Goal: Task Accomplishment & Management: Manage account settings

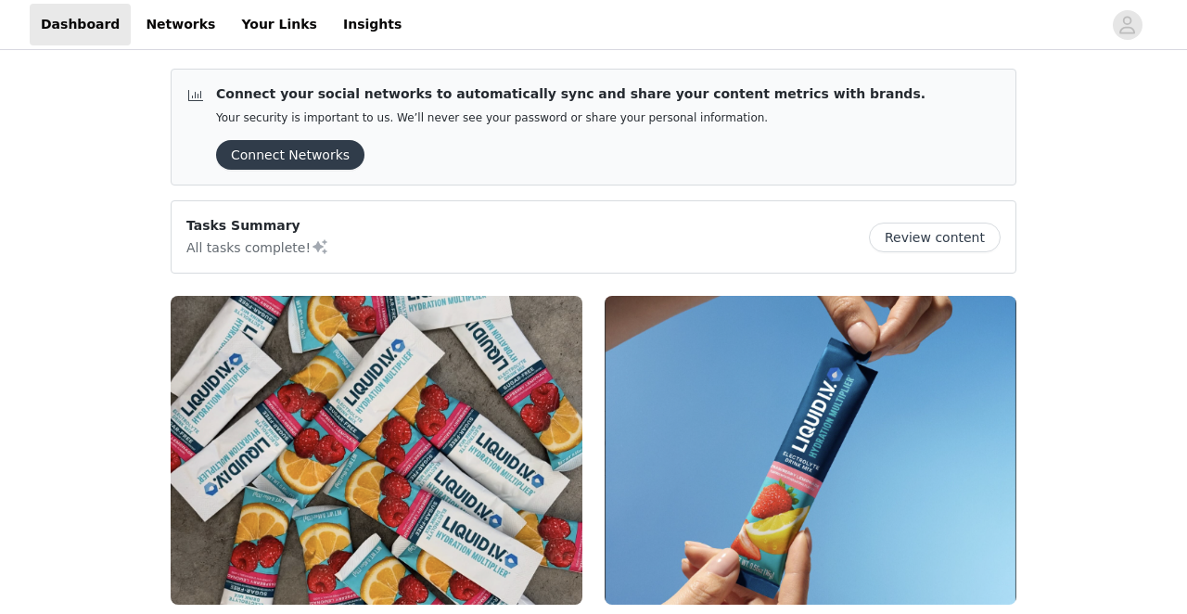
click at [304, 145] on button "Connect Networks" at bounding box center [290, 155] width 148 height 30
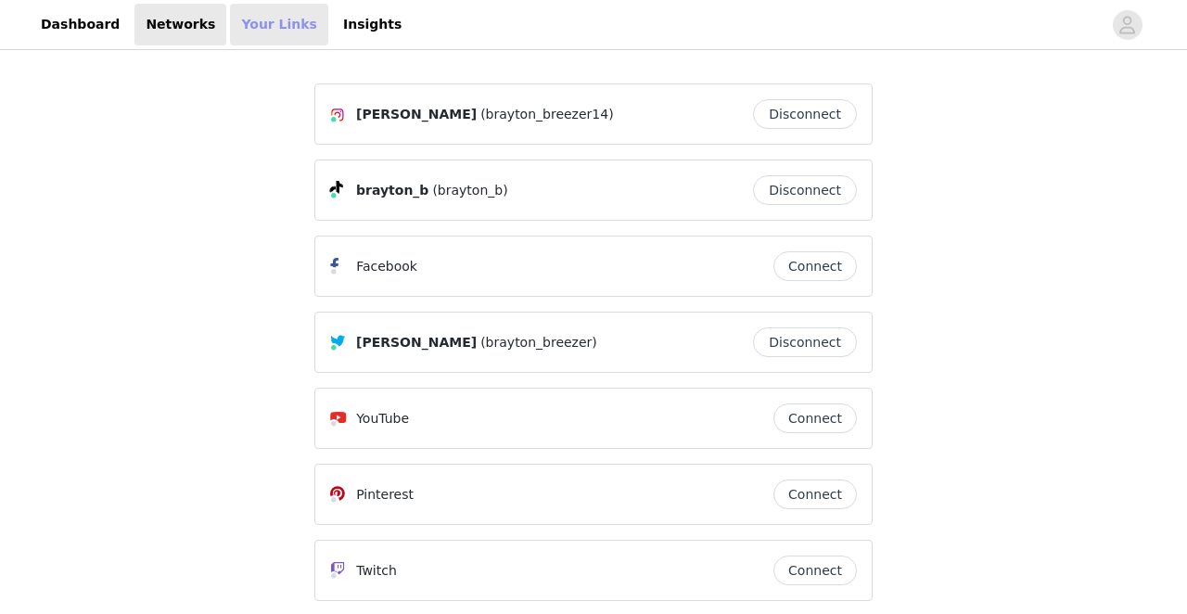
click at [261, 28] on link "Your Links" at bounding box center [279, 25] width 98 height 42
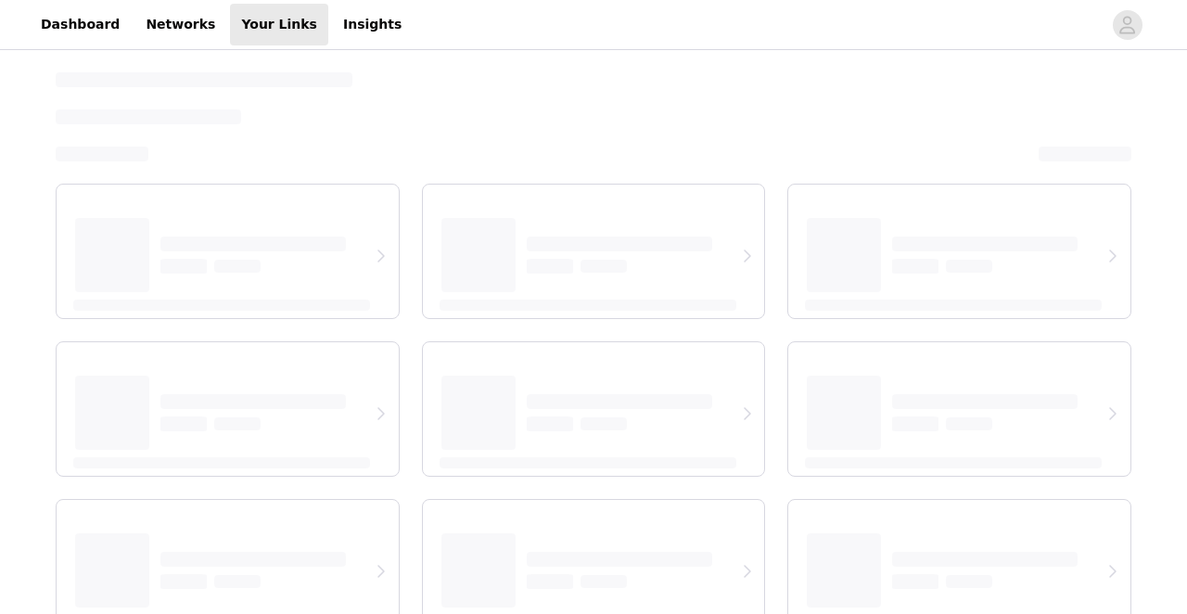
select select "12"
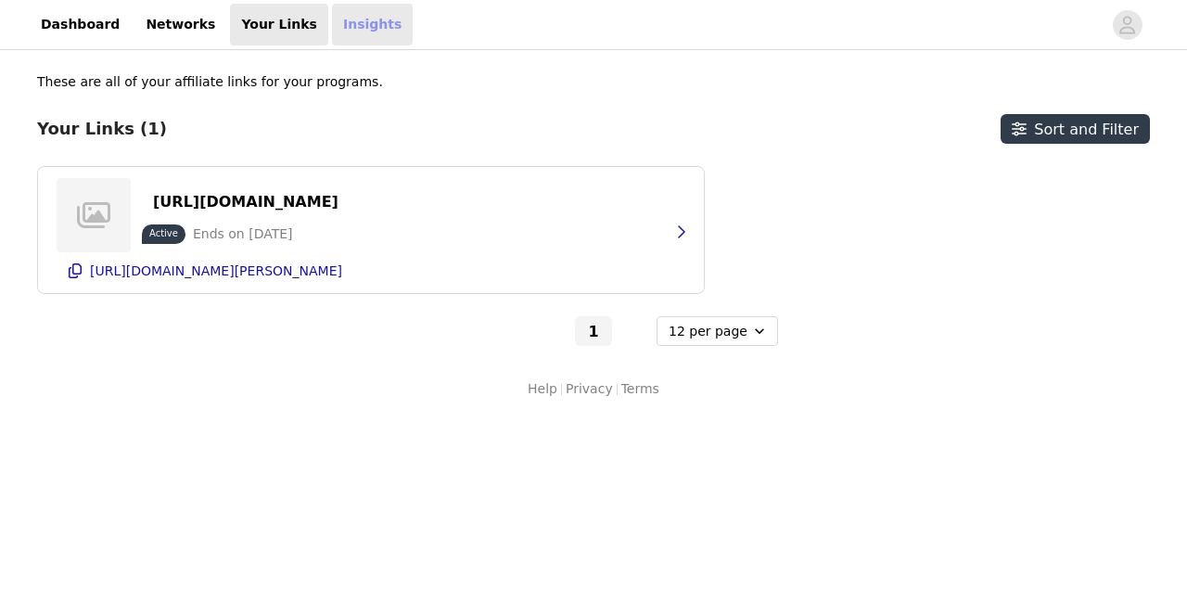
click at [332, 21] on link "Insights" at bounding box center [372, 25] width 81 height 42
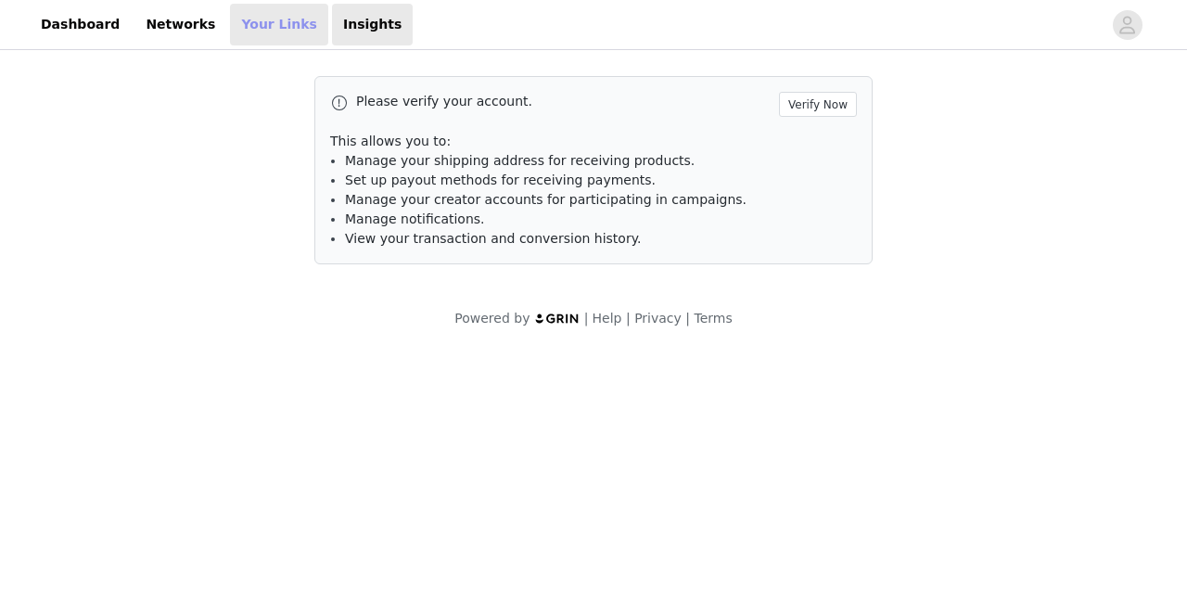
click at [256, 30] on link "Your Links" at bounding box center [279, 25] width 98 height 42
select select "12"
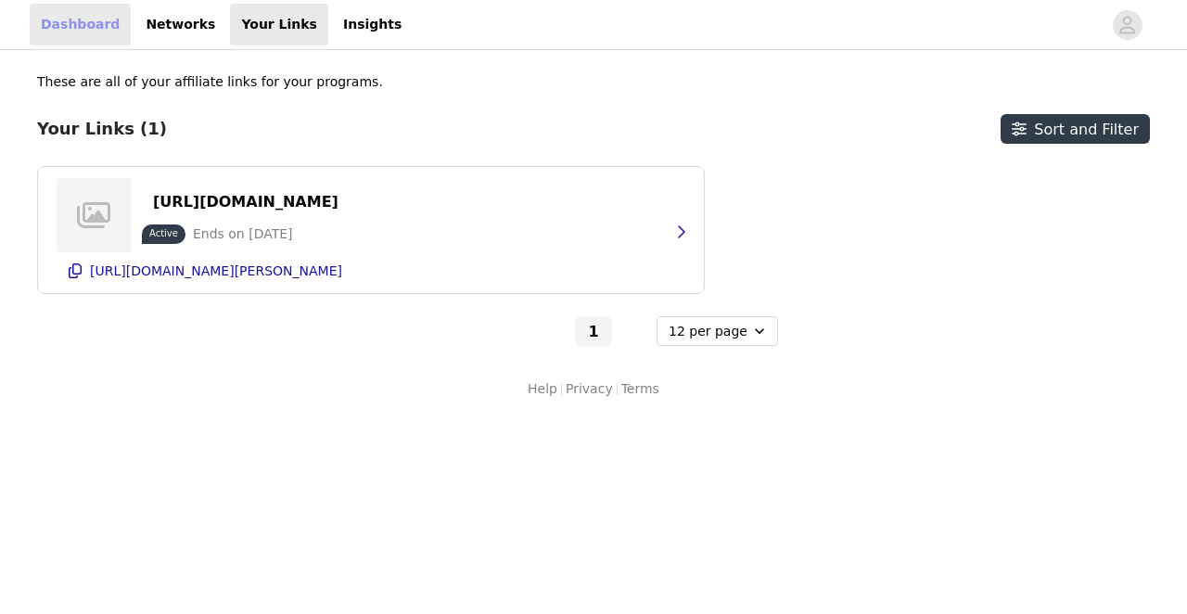
click at [78, 28] on link "Dashboard" at bounding box center [80, 25] width 101 height 42
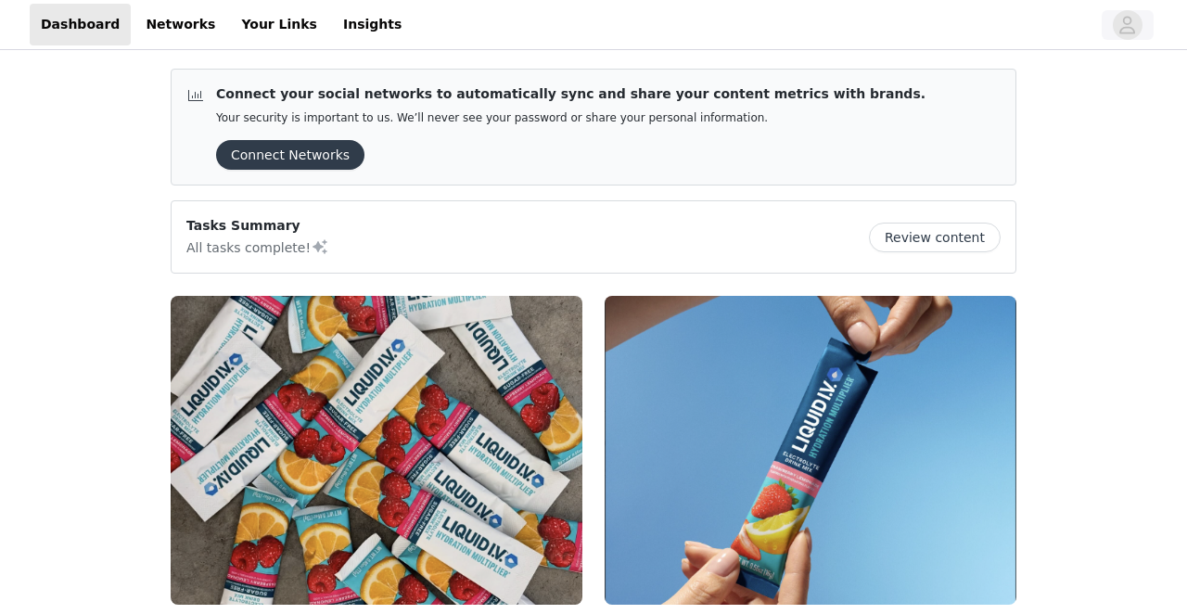
click at [1125, 14] on icon "avatar" at bounding box center [1127, 25] width 18 height 30
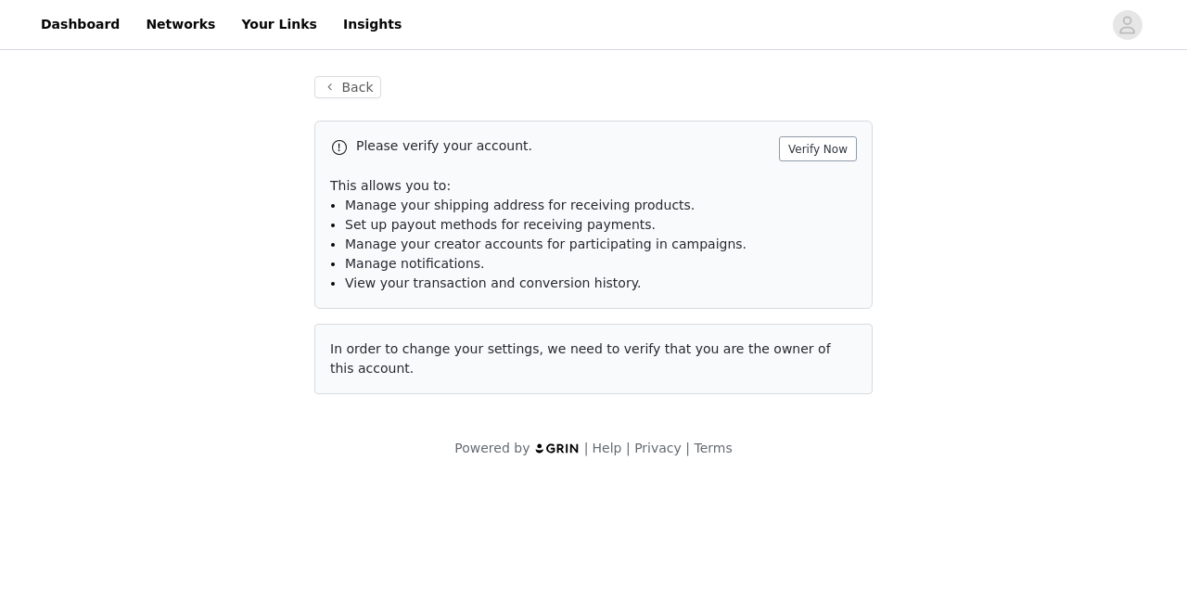
click at [831, 147] on button "Verify Now" at bounding box center [818, 148] width 78 height 25
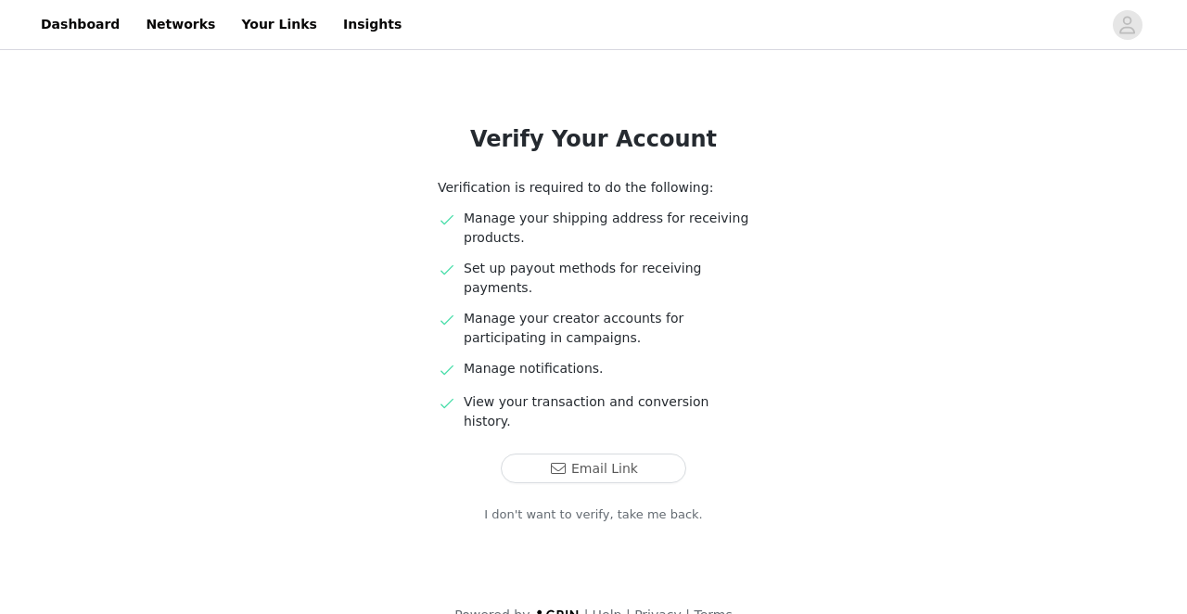
scroll to position [71, 0]
click at [573, 454] on button "Email Link" at bounding box center [593, 469] width 185 height 30
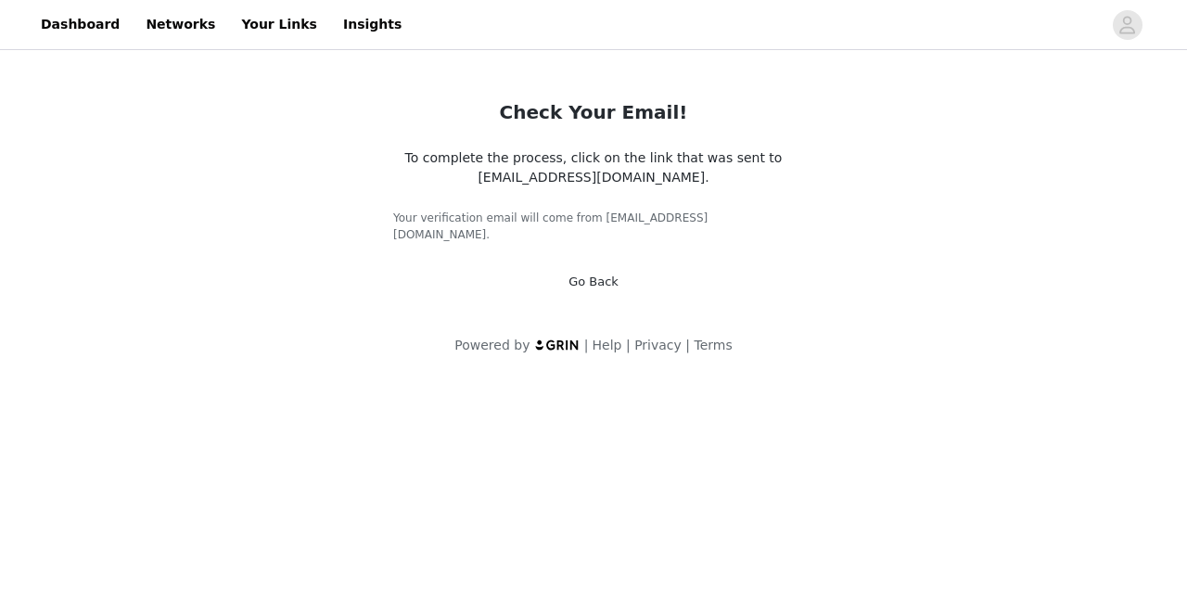
click at [597, 274] on link "Go Back" at bounding box center [593, 281] width 50 height 14
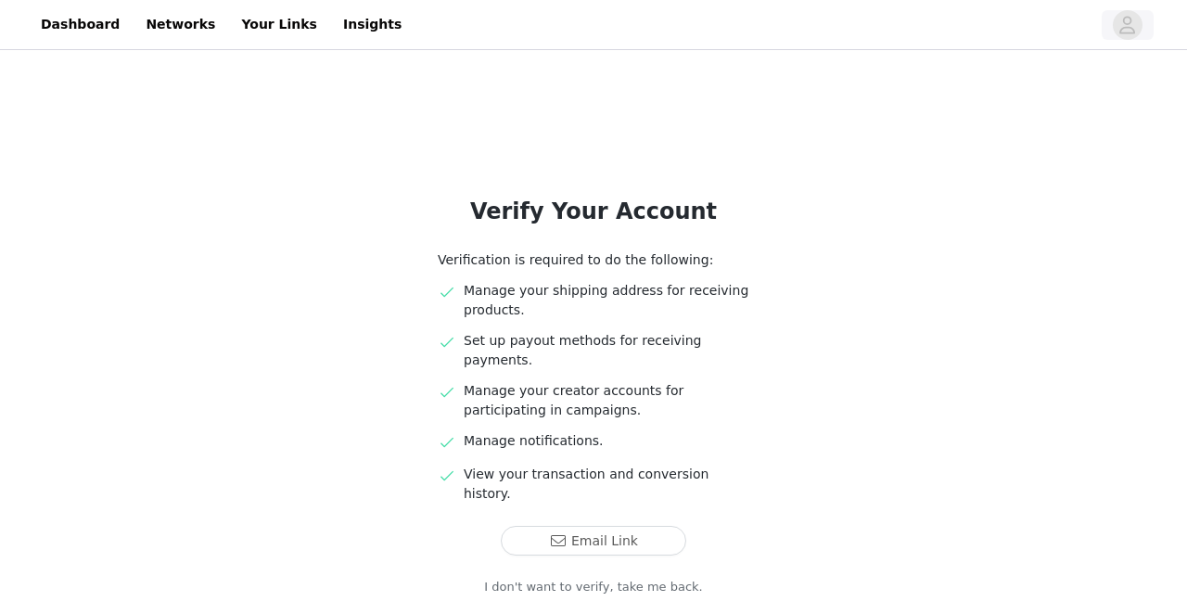
click at [1123, 23] on icon "avatar" at bounding box center [1127, 25] width 18 height 30
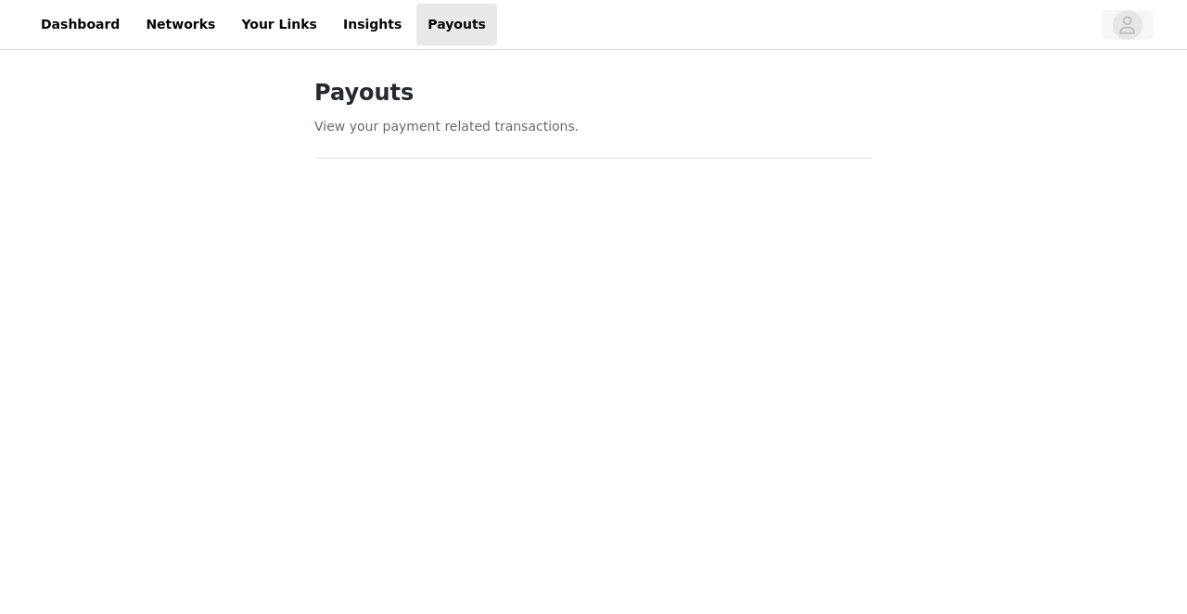
click at [1134, 23] on icon "avatar" at bounding box center [1127, 25] width 18 height 30
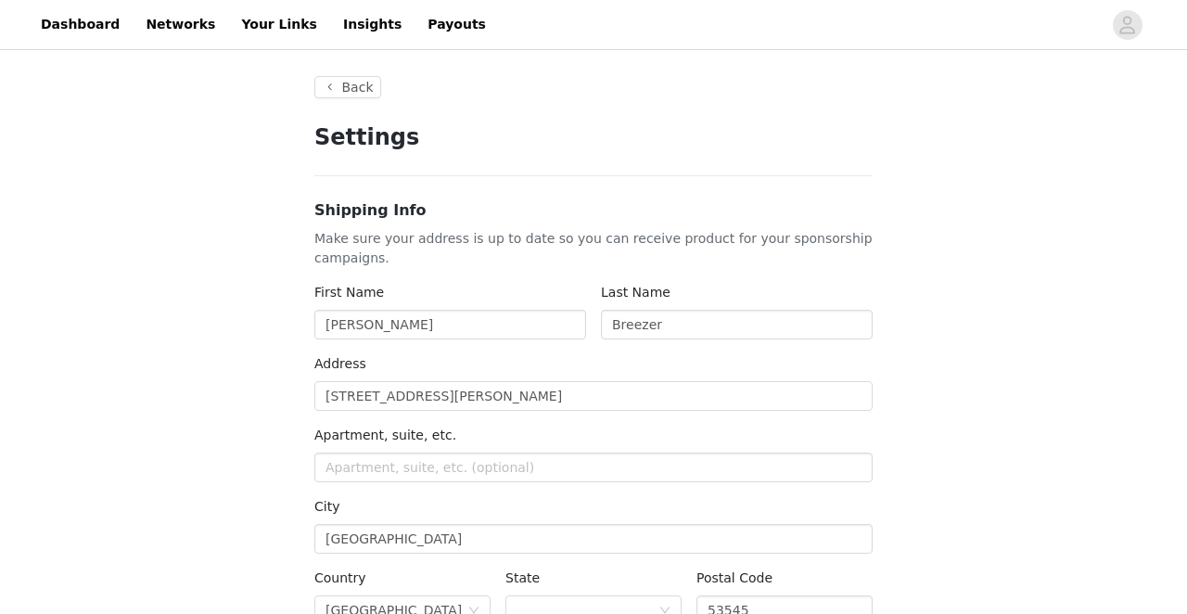
type input "+1 ([GEOGRAPHIC_DATA])"
click at [347, 90] on button "Back" at bounding box center [347, 87] width 67 height 22
click at [70, 25] on link "Dashboard" at bounding box center [80, 25] width 101 height 42
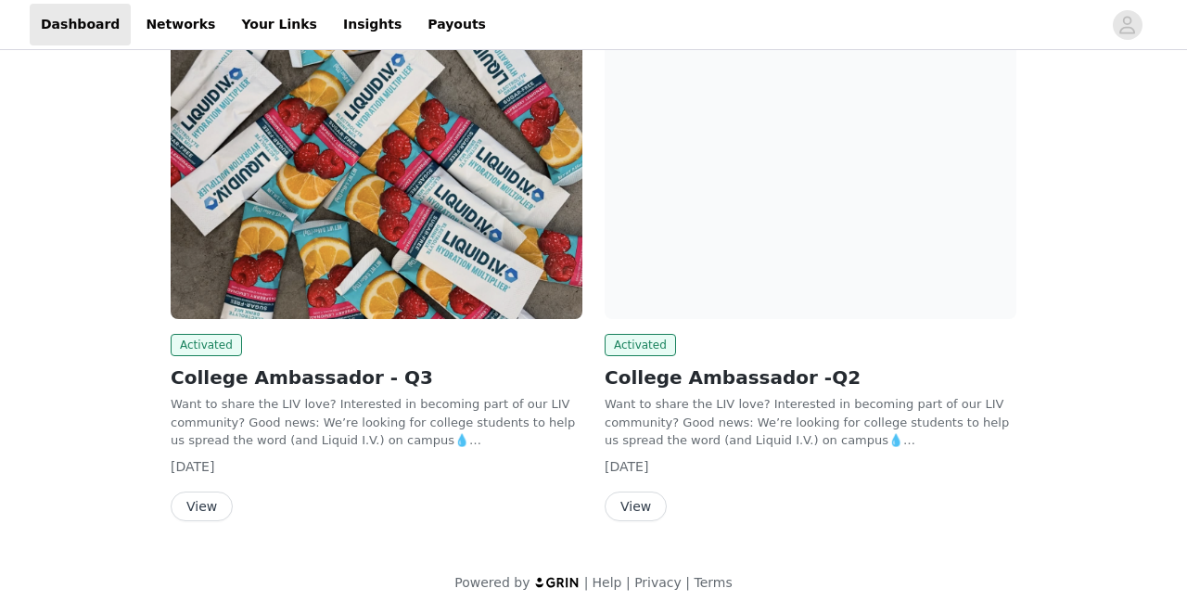
scroll to position [285, 0]
click at [198, 517] on button "View" at bounding box center [202, 507] width 62 height 30
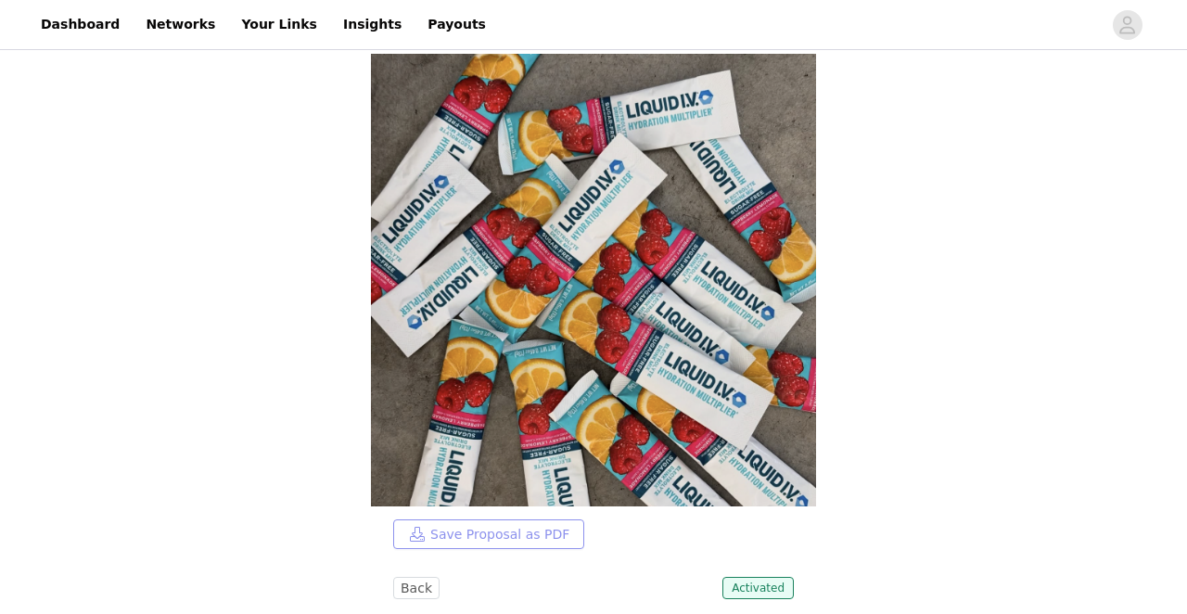
click at [440, 538] on button "Save Proposal as PDF" at bounding box center [488, 534] width 191 height 30
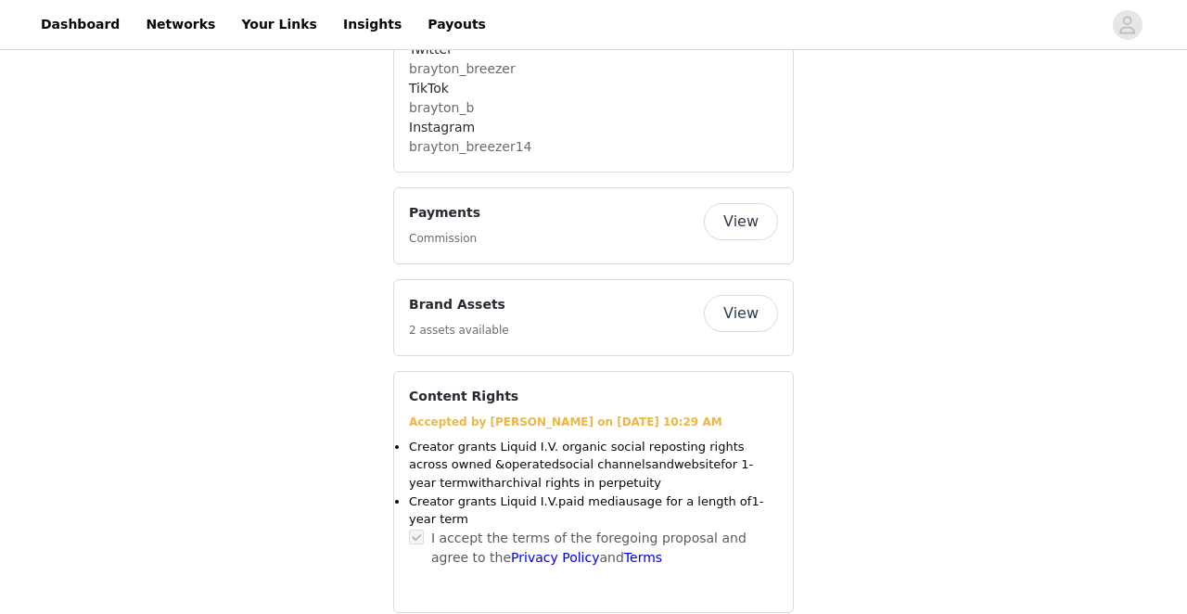
scroll to position [1436, 0]
click at [456, 388] on h4 "Content Rights" at bounding box center [463, 397] width 109 height 19
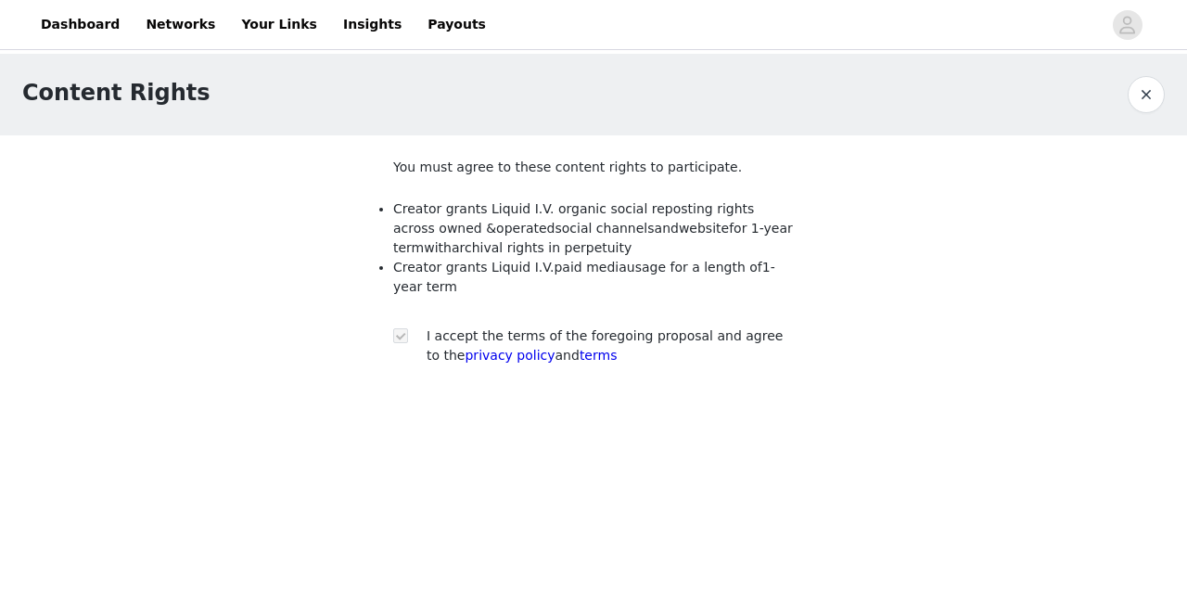
click at [502, 241] on span "archival rights in perpetuity" at bounding box center [542, 247] width 180 height 15
click at [1154, 99] on button "button" at bounding box center [1146, 94] width 37 height 37
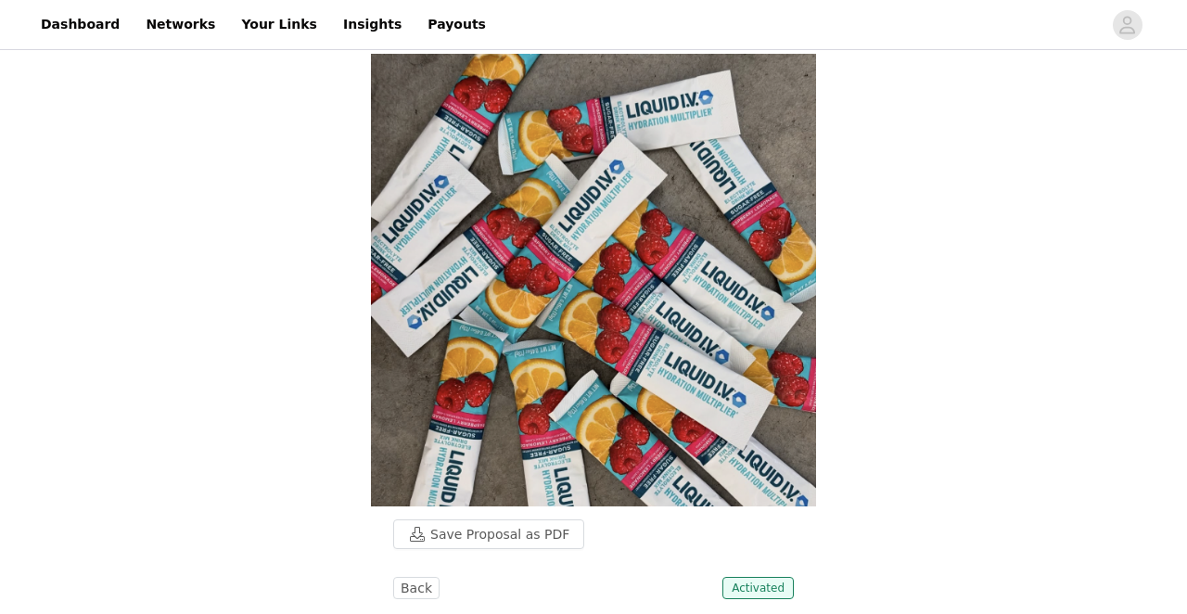
click at [572, 220] on img at bounding box center [593, 280] width 445 height 452
click at [592, 270] on img at bounding box center [593, 280] width 445 height 452
click at [588, 271] on img at bounding box center [593, 280] width 445 height 452
click at [525, 519] on button "Save Proposal as PDF" at bounding box center [488, 534] width 191 height 30
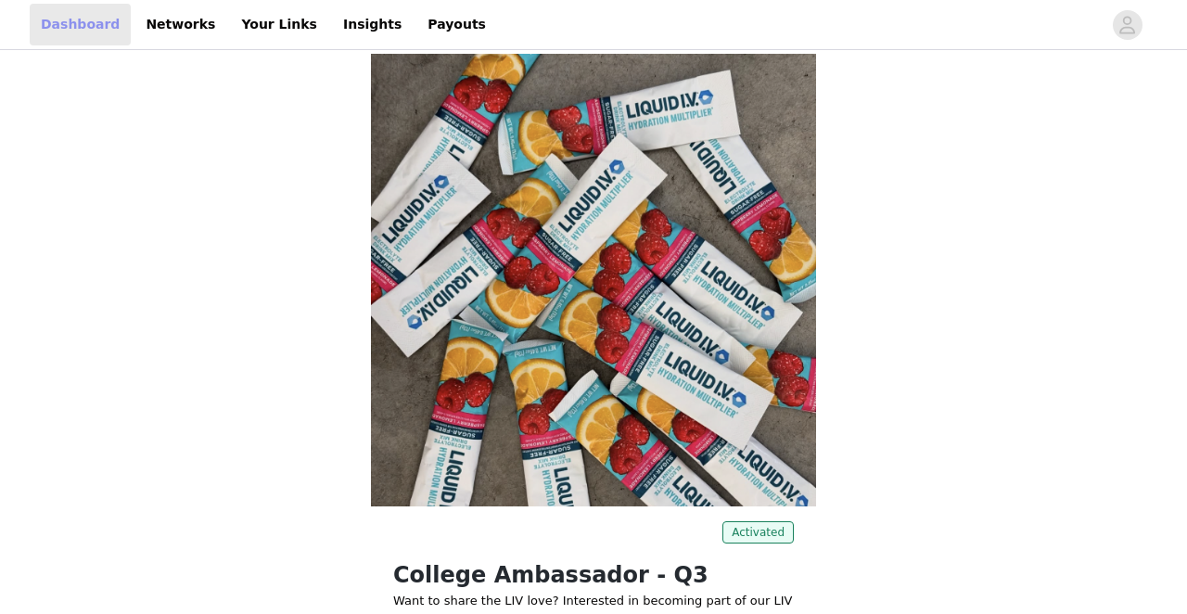
click at [82, 30] on link "Dashboard" at bounding box center [80, 25] width 101 height 42
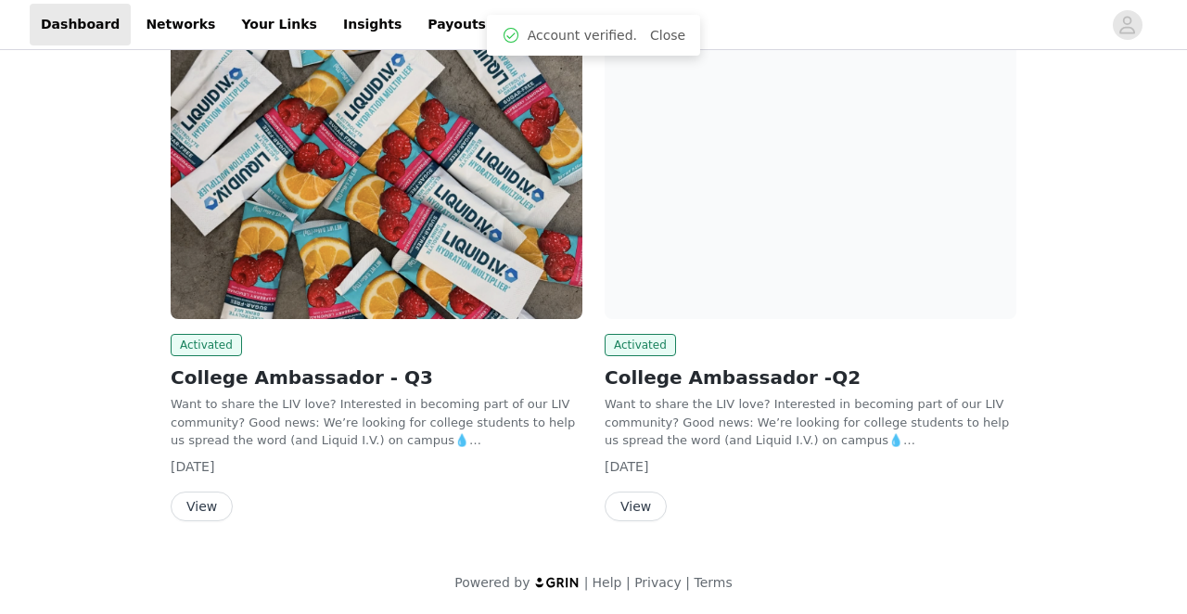
scroll to position [285, 0]
click at [643, 508] on button "View" at bounding box center [636, 507] width 62 height 30
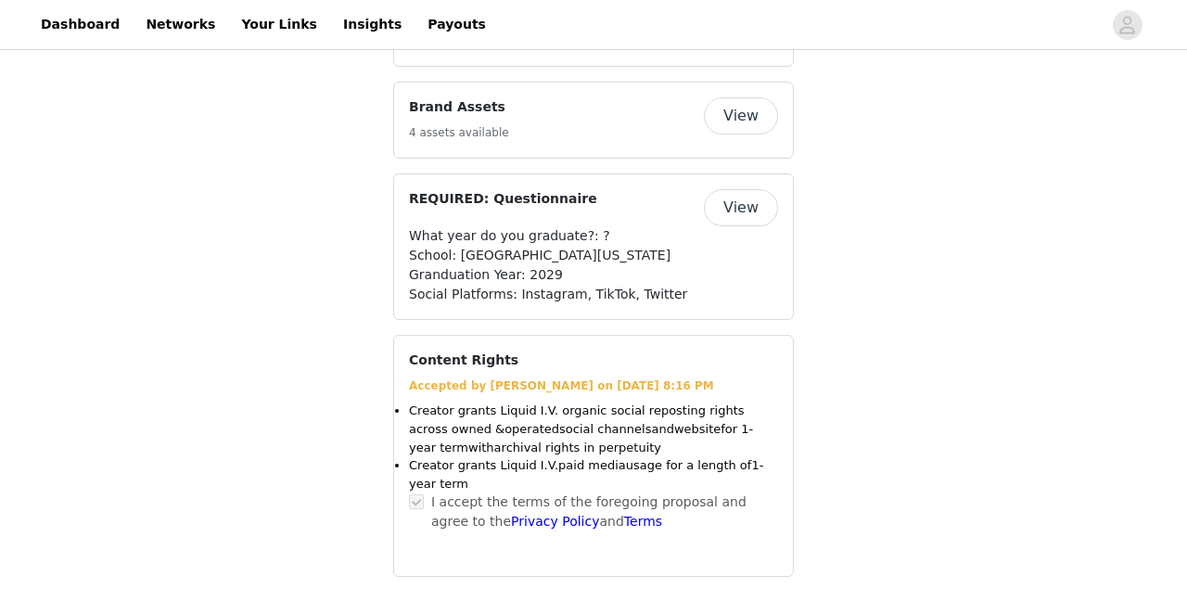
scroll to position [1919, 0]
click at [757, 210] on button "View" at bounding box center [741, 207] width 74 height 37
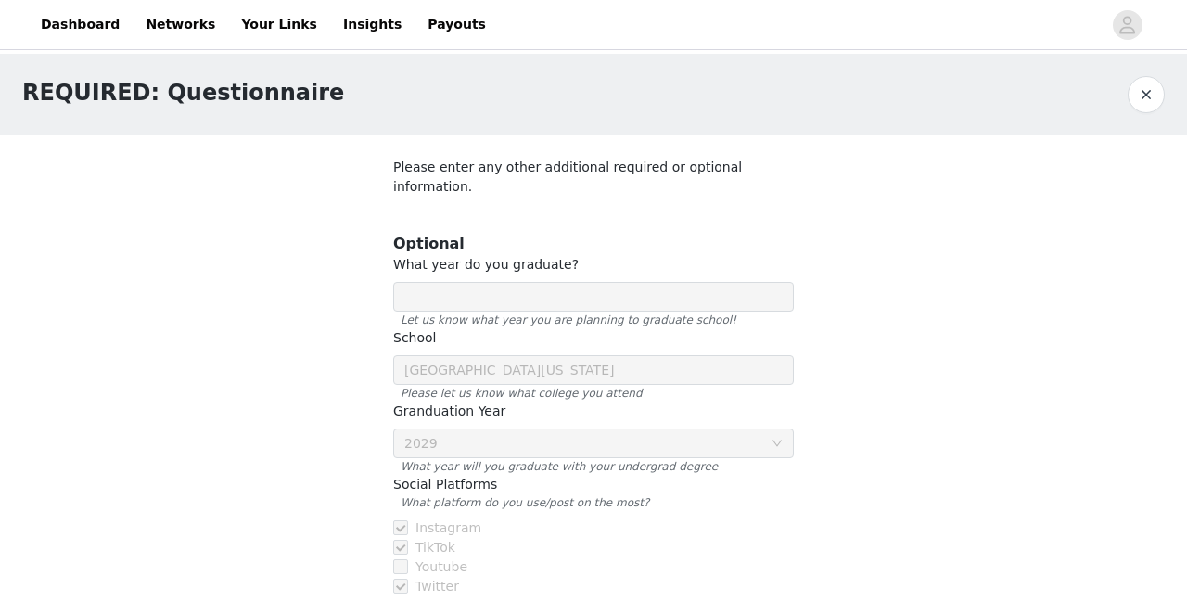
click at [627, 276] on div at bounding box center [593, 376] width 445 height 483
click at [1147, 95] on button "button" at bounding box center [1146, 94] width 37 height 37
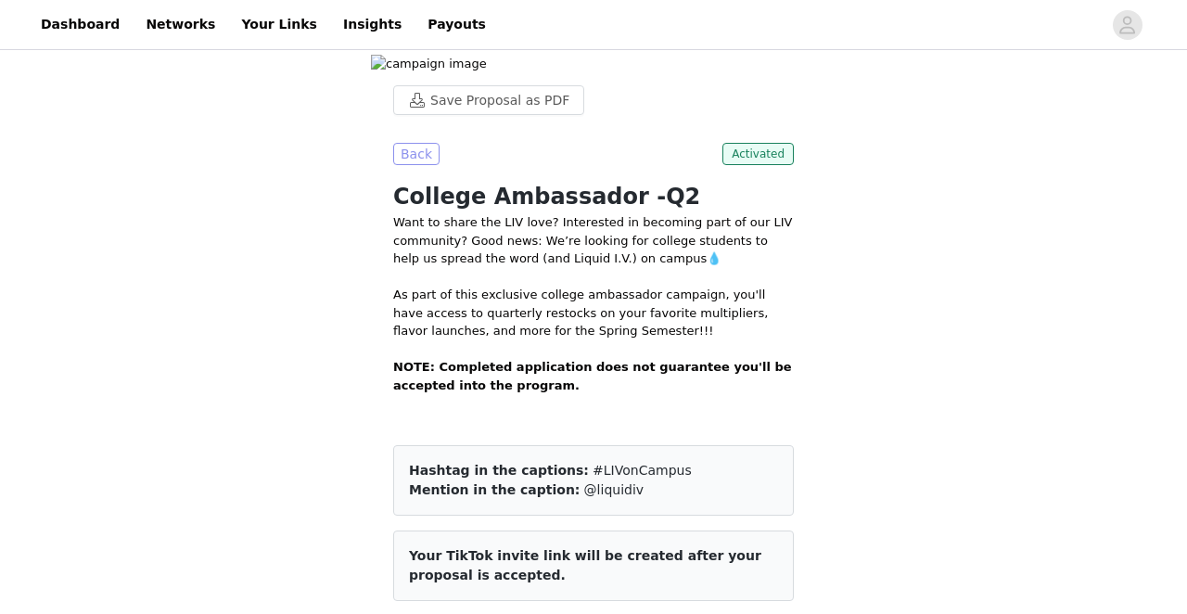
click at [413, 165] on button "Back" at bounding box center [416, 154] width 46 height 22
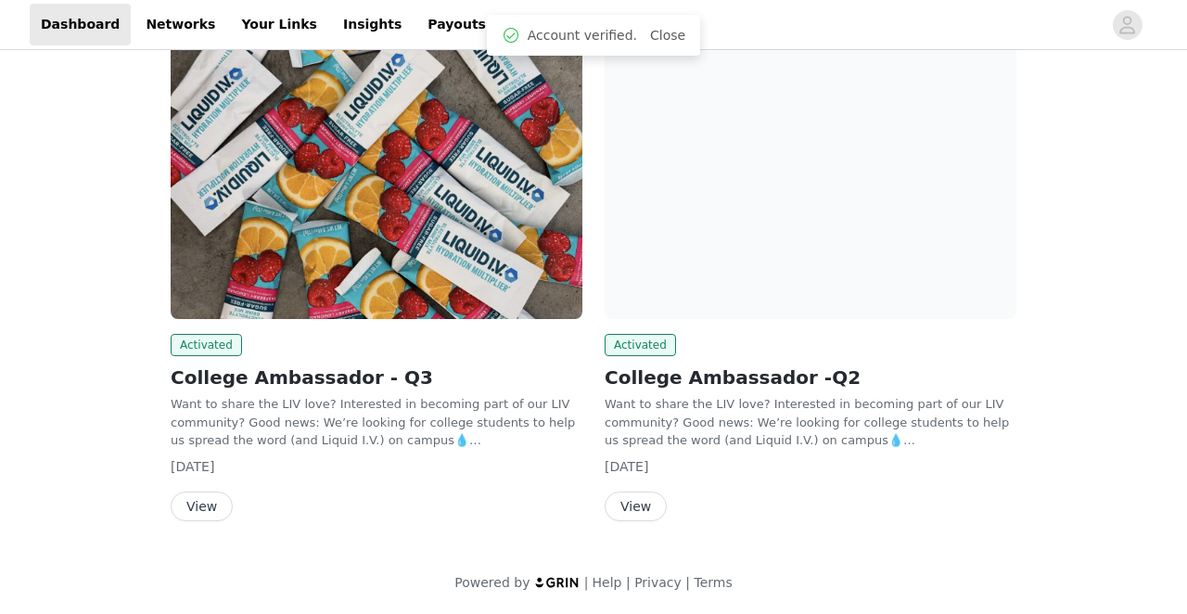
scroll to position [285, 0]
click at [197, 506] on button "View" at bounding box center [202, 507] width 62 height 30
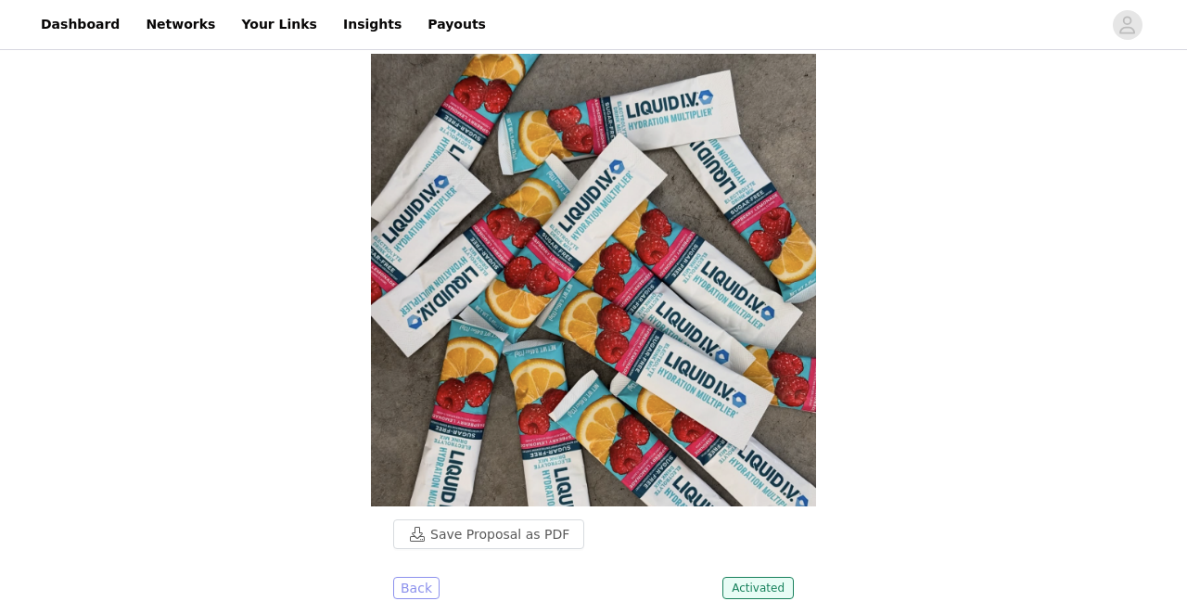
click at [410, 584] on button "Back" at bounding box center [416, 588] width 46 height 22
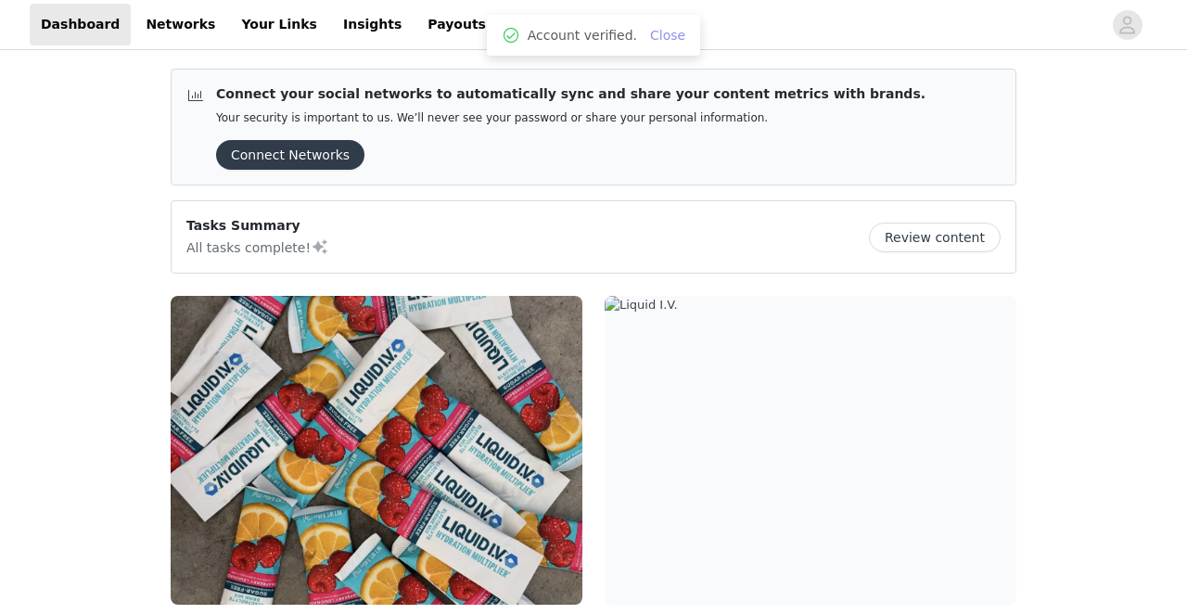
click at [660, 39] on link "Close" at bounding box center [667, 35] width 35 height 15
click at [179, 19] on link "Networks" at bounding box center [180, 25] width 92 height 42
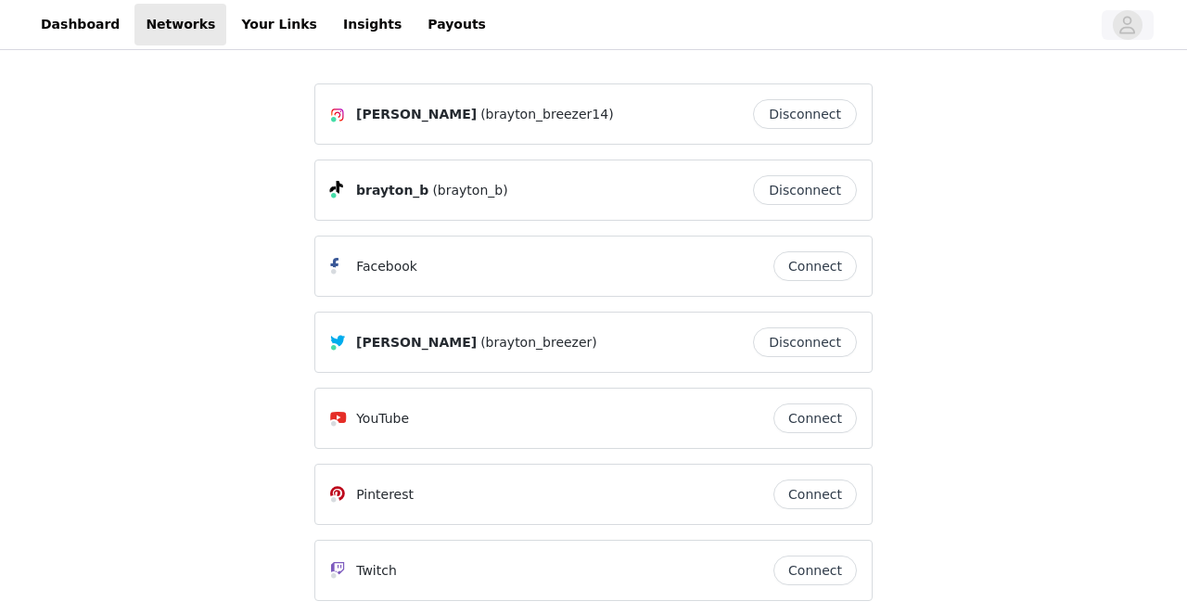
click at [1124, 27] on icon "avatar" at bounding box center [1128, 25] width 16 height 18
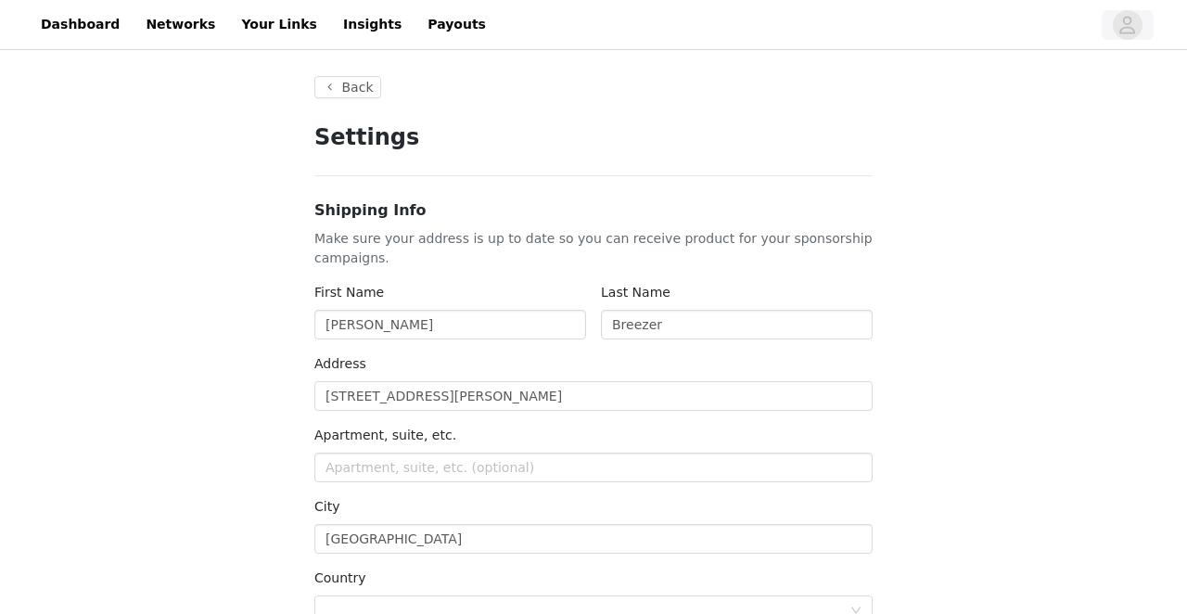
type input "+1 (United States)"
click at [342, 87] on button "Back" at bounding box center [347, 87] width 67 height 22
click at [319, 87] on button "Back" at bounding box center [347, 87] width 67 height 22
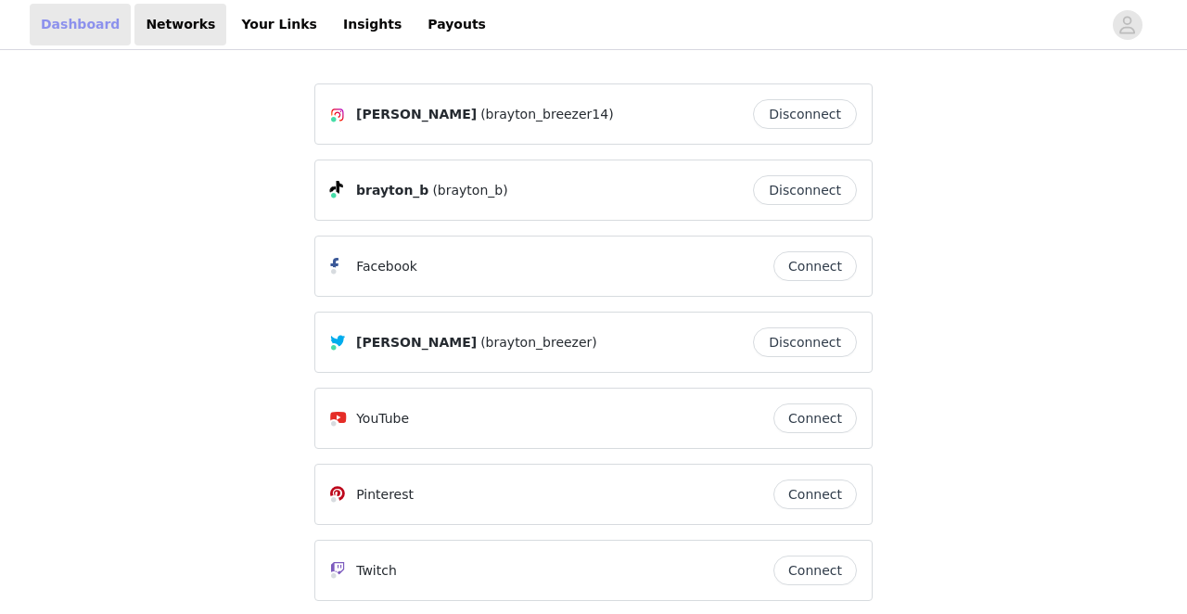
click at [69, 27] on link "Dashboard" at bounding box center [80, 25] width 101 height 42
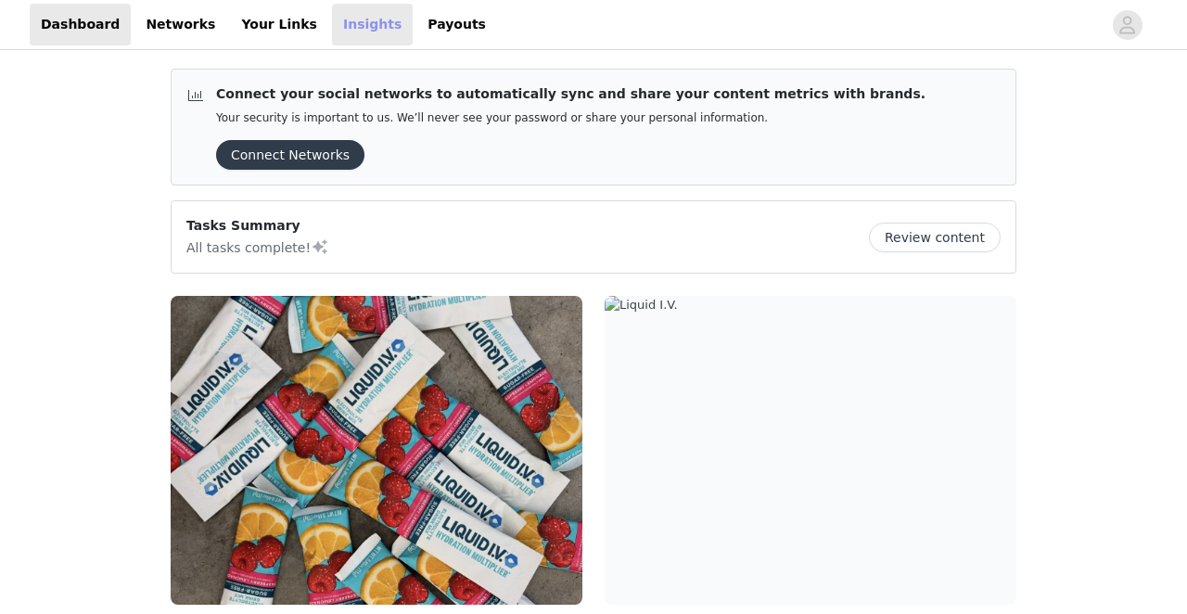
click at [332, 20] on link "Insights" at bounding box center [372, 25] width 81 height 42
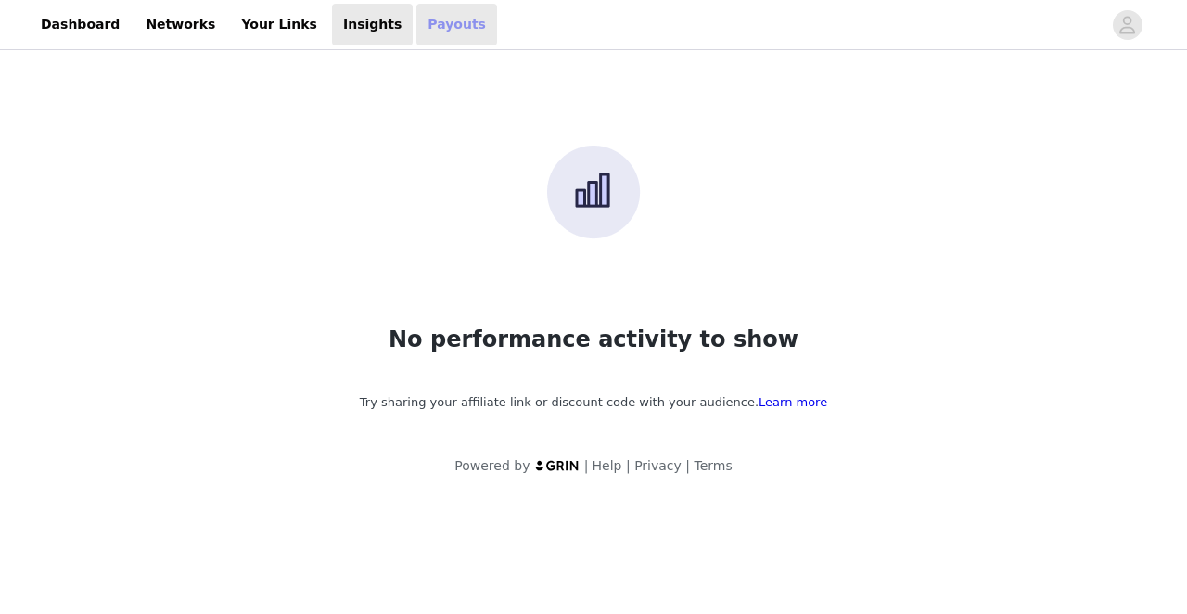
click at [416, 32] on link "Payouts" at bounding box center [456, 25] width 81 height 42
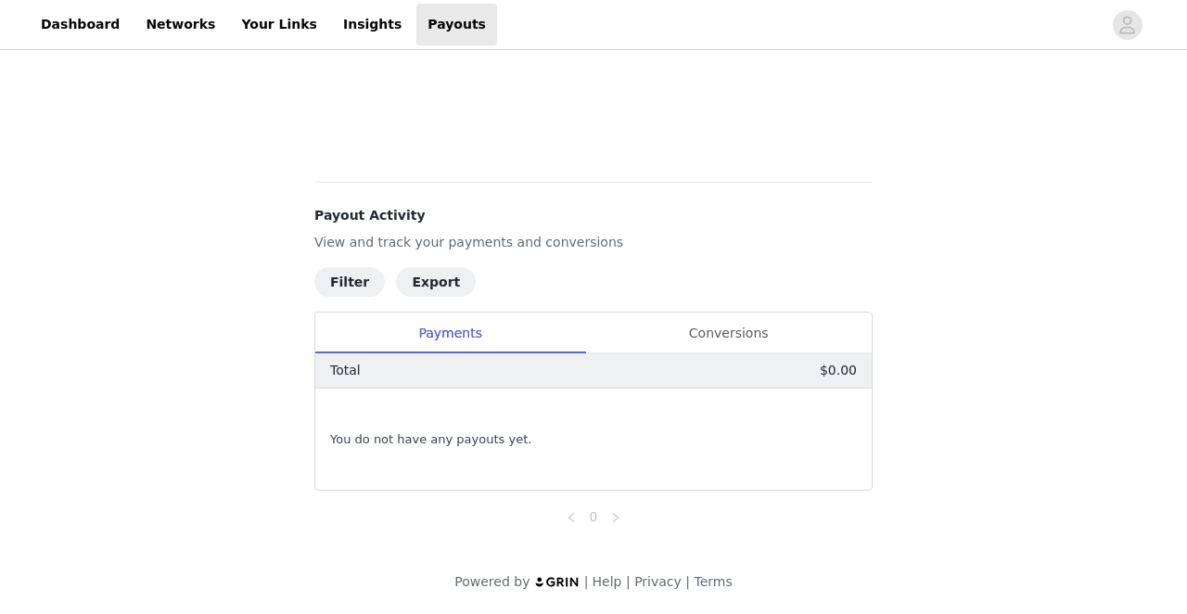
scroll to position [637, 0]
click at [721, 318] on div "Conversions" at bounding box center [728, 333] width 287 height 42
click at [452, 333] on div "Payments" at bounding box center [450, 333] width 270 height 42
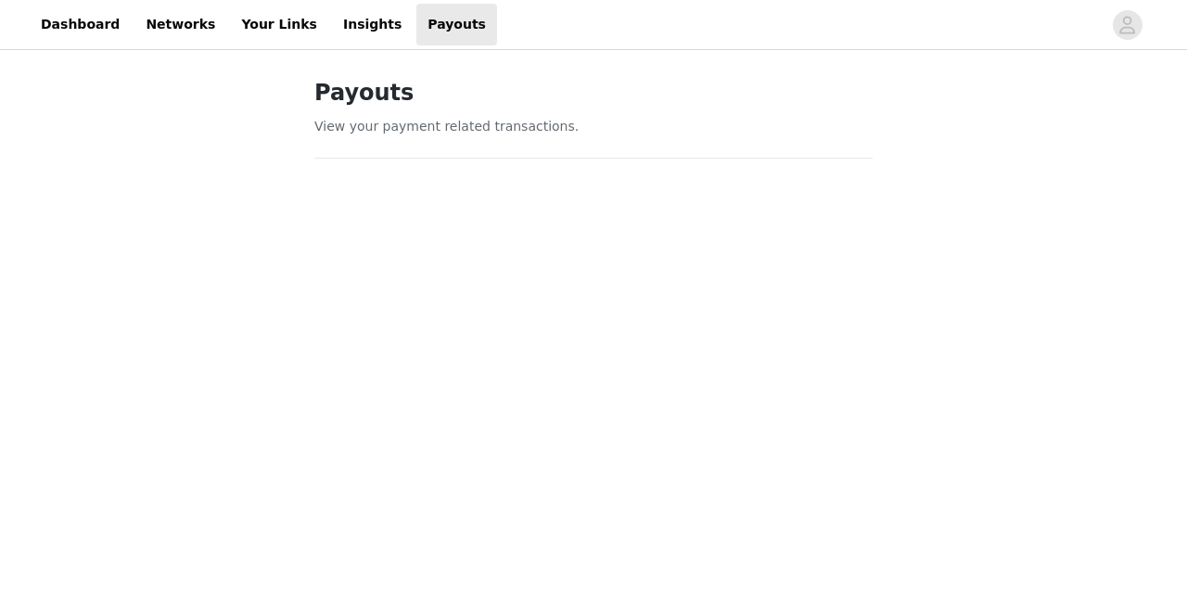
scroll to position [0, 0]
click at [57, 31] on link "Dashboard" at bounding box center [80, 25] width 101 height 42
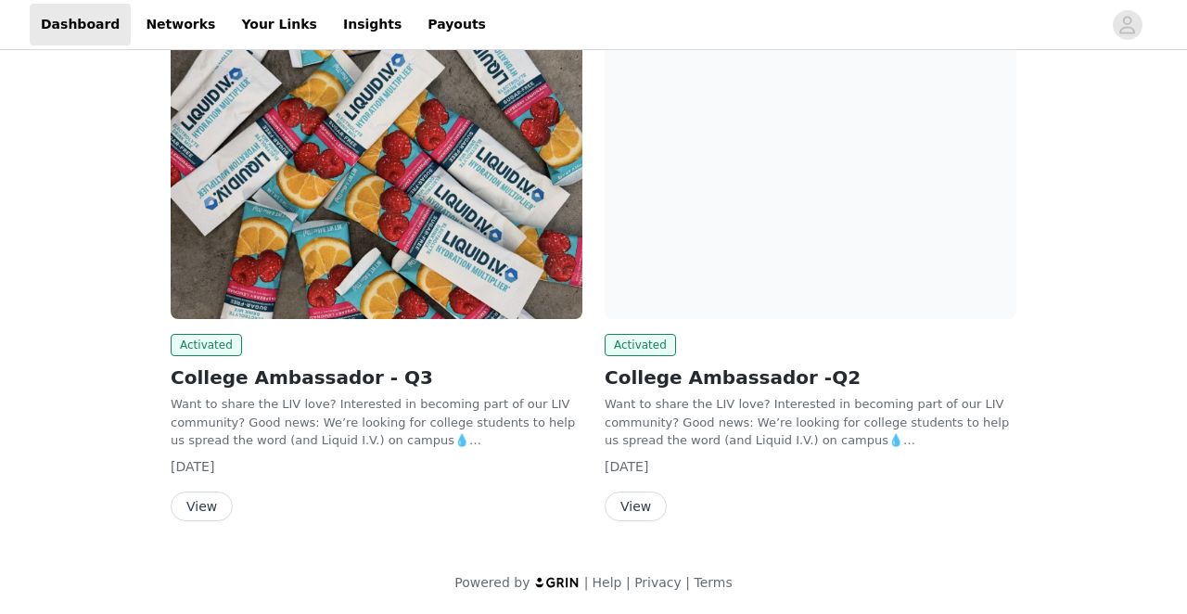
scroll to position [285, 0]
click at [632, 499] on button "View" at bounding box center [636, 507] width 62 height 30
